Goal: Task Accomplishment & Management: Manage account settings

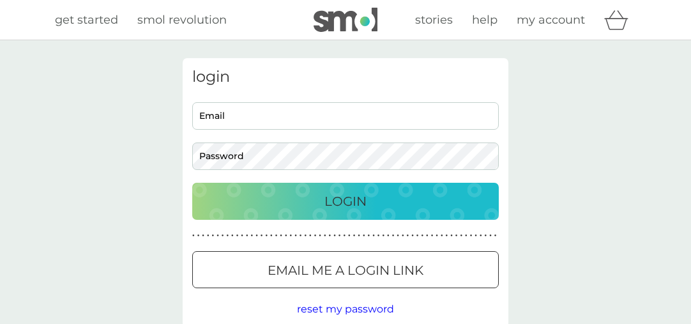
type input "[EMAIL_ADDRESS][DOMAIN_NAME]"
click at [419, 200] on div "Login" at bounding box center [345, 201] width 281 height 20
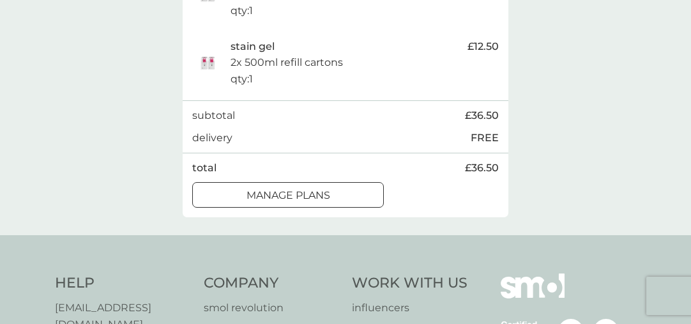
scroll to position [421, 0]
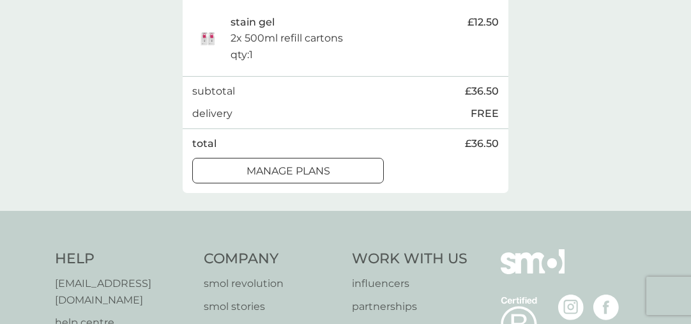
click at [324, 171] on p "manage plans" at bounding box center [288, 171] width 84 height 17
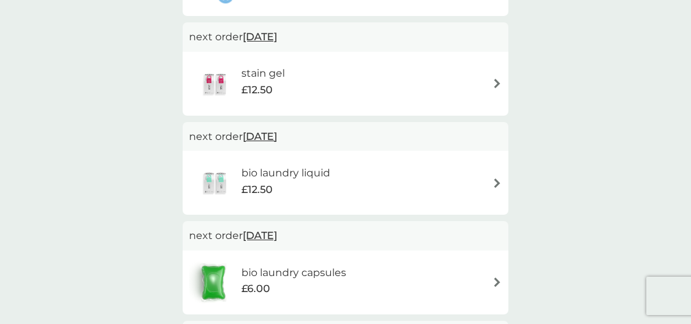
scroll to position [340, 0]
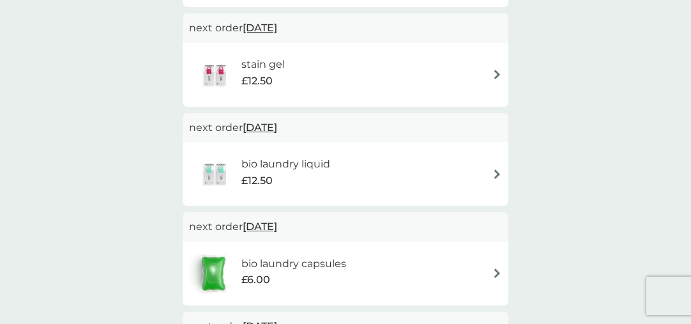
click at [315, 173] on div "£12.50" at bounding box center [285, 180] width 89 height 17
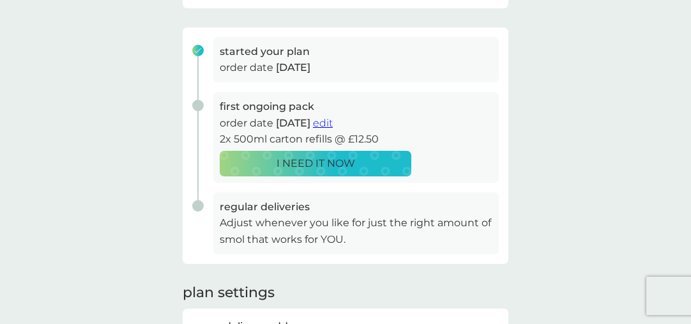
scroll to position [175, 0]
click at [333, 125] on span "edit" at bounding box center [323, 123] width 20 height 12
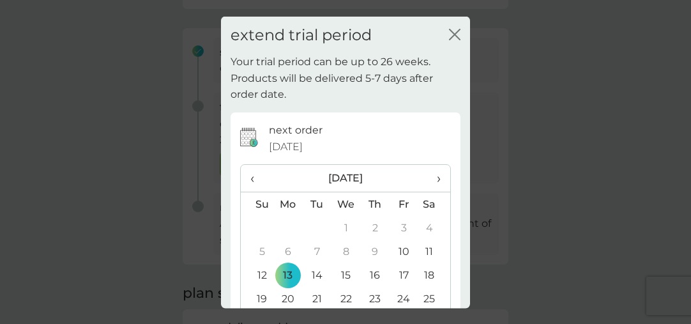
click at [442, 181] on th "›" at bounding box center [434, 178] width 32 height 27
click at [377, 274] on td "13" at bounding box center [375, 275] width 29 height 24
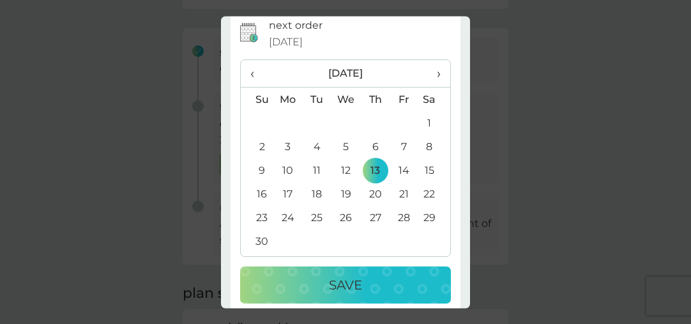
scroll to position [119, 0]
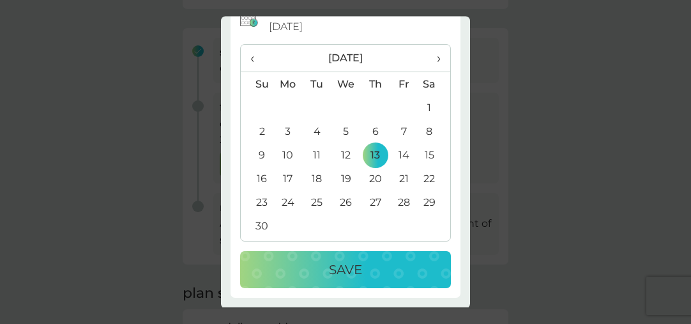
click at [350, 269] on p "Save" at bounding box center [345, 270] width 33 height 20
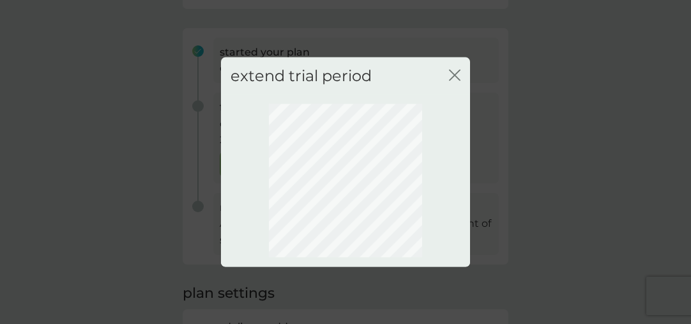
scroll to position [0, 0]
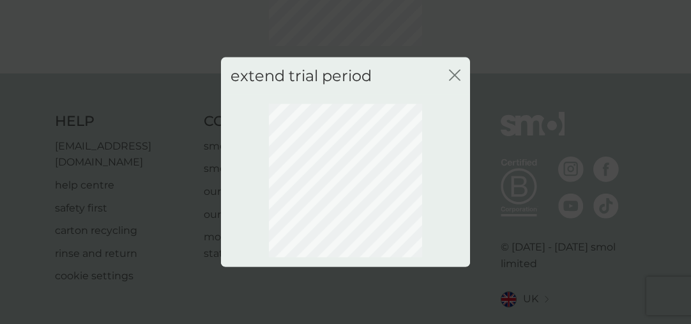
click at [457, 74] on icon "close" at bounding box center [454, 74] width 11 height 11
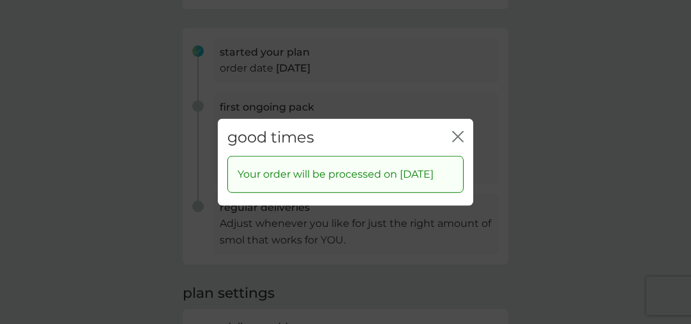
click at [459, 130] on icon "close" at bounding box center [457, 135] width 11 height 11
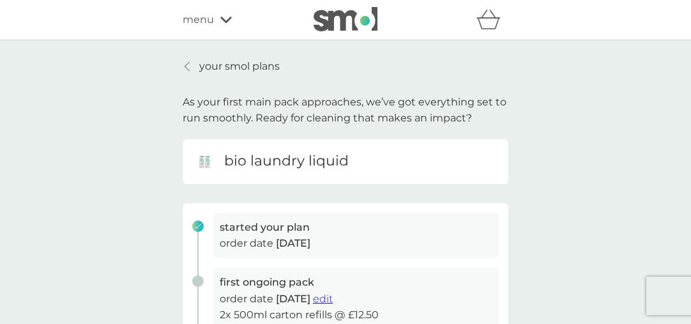
click at [224, 20] on icon at bounding box center [225, 20] width 11 height 6
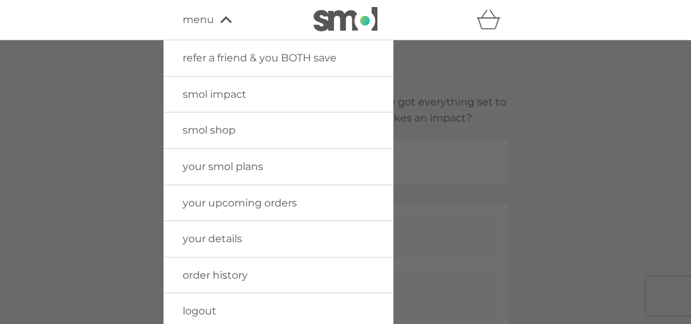
click at [224, 20] on icon at bounding box center [225, 20] width 11 height 8
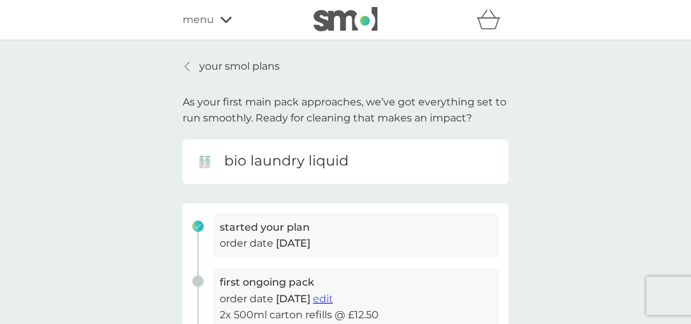
click at [213, 64] on p "your smol plans" at bounding box center [239, 66] width 80 height 17
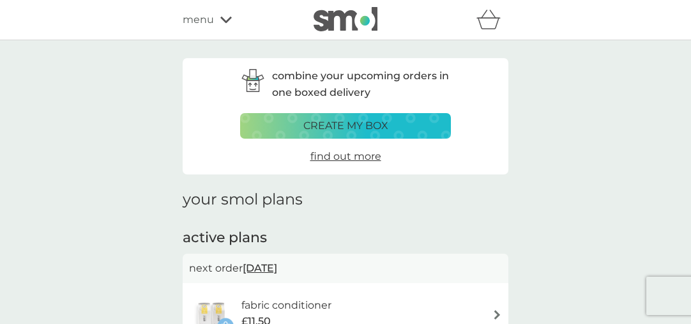
click at [221, 20] on icon at bounding box center [225, 20] width 11 height 8
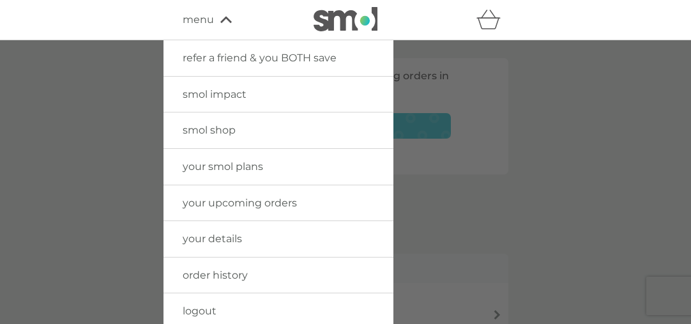
click at [209, 311] on span "logout" at bounding box center [200, 310] width 34 height 12
